Goal: Task Accomplishment & Management: Complete application form

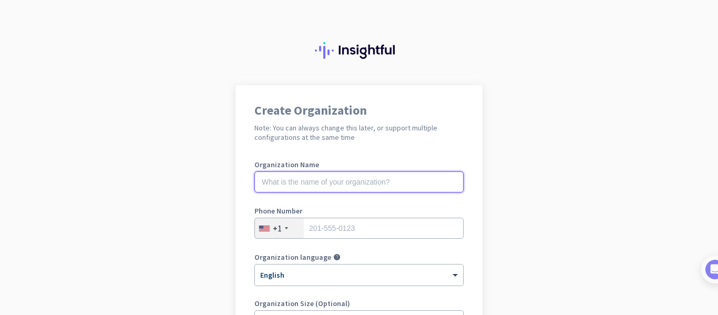
click at [418, 185] on input "text" at bounding box center [358, 181] width 209 height 21
type input "Mercor"
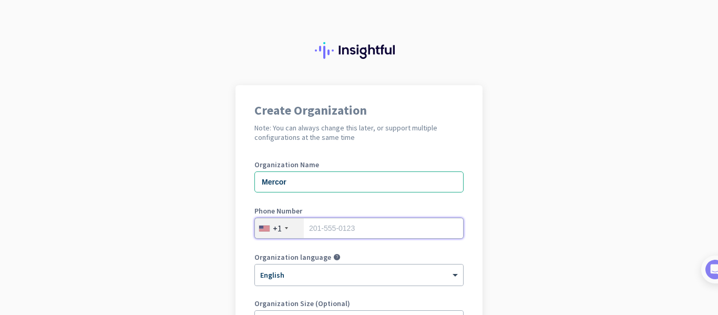
click at [412, 233] on input "tel" at bounding box center [358, 228] width 209 height 21
type input "5163999329"
click at [472, 234] on div "Create Organization Note: You can always change this later, or support multiple…" at bounding box center [358, 286] width 247 height 402
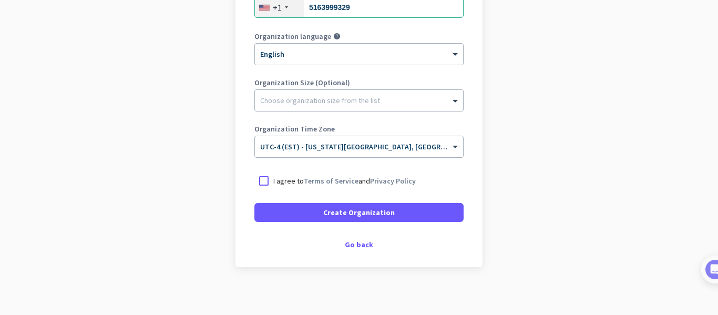
scroll to position [225, 0]
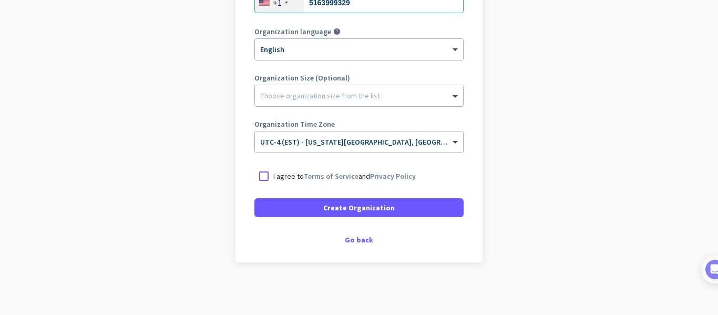
click at [387, 182] on div "I agree to Terms of Service and Privacy Policy" at bounding box center [358, 176] width 209 height 19
click at [380, 172] on link "Privacy Policy" at bounding box center [393, 175] width 46 height 9
click at [257, 175] on div at bounding box center [263, 176] width 19 height 19
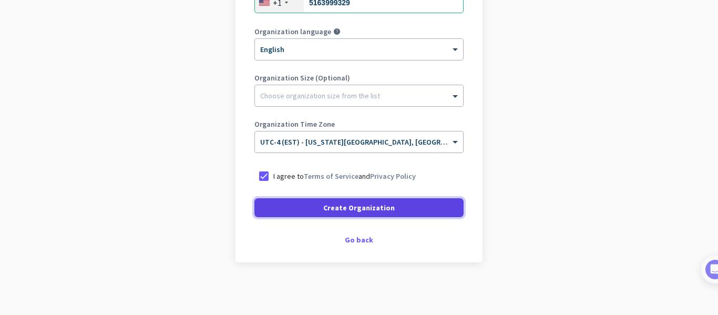
click at [267, 210] on span at bounding box center [358, 207] width 209 height 25
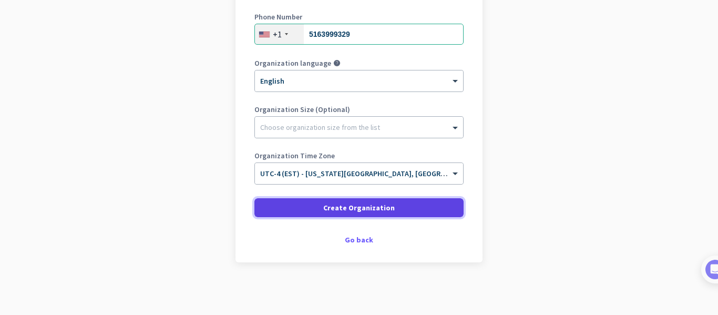
scroll to position [194, 0]
